Goal: Communication & Community: Answer question/provide support

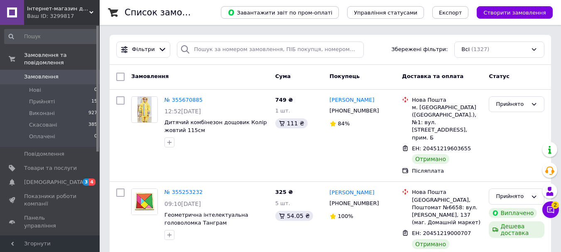
click at [553, 206] on span "2" at bounding box center [555, 205] width 7 height 7
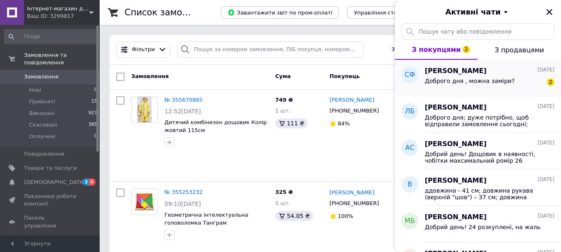
click at [524, 76] on div "Доброго дня , можна заміри? 2" at bounding box center [490, 82] width 130 height 13
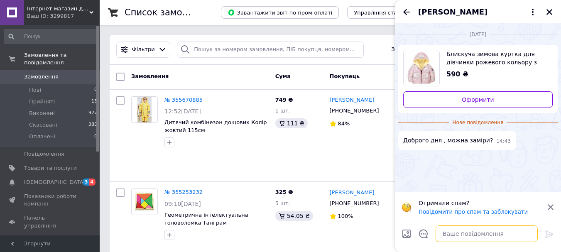
click at [465, 235] on textarea at bounding box center [487, 234] width 102 height 17
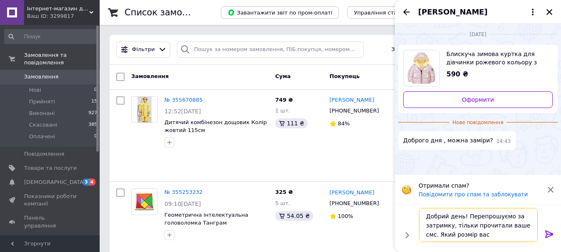
click at [434, 234] on textarea "Добрий день! Перепрошуємо за затримку, тільки прочитали ваше смс. Який розмір в…" at bounding box center [478, 225] width 119 height 34
click at [510, 234] on textarea "Добрий день! Перепрошуємо за затримку, тільки прочитали ваше смс. Заміри на яки…" at bounding box center [478, 225] width 119 height 34
type textarea "Добрий день! Перепрошуємо за затримку, тільки прочитали ваше смс. Заміри на яки…"
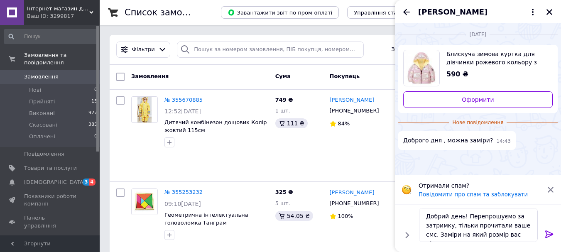
click at [548, 232] on icon at bounding box center [550, 234] width 10 height 10
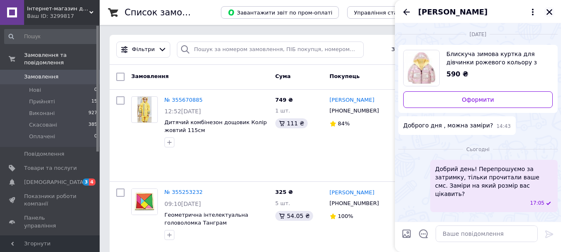
click at [549, 13] on icon "Закрити" at bounding box center [550, 12] width 6 height 6
